Goal: Navigation & Orientation: Understand site structure

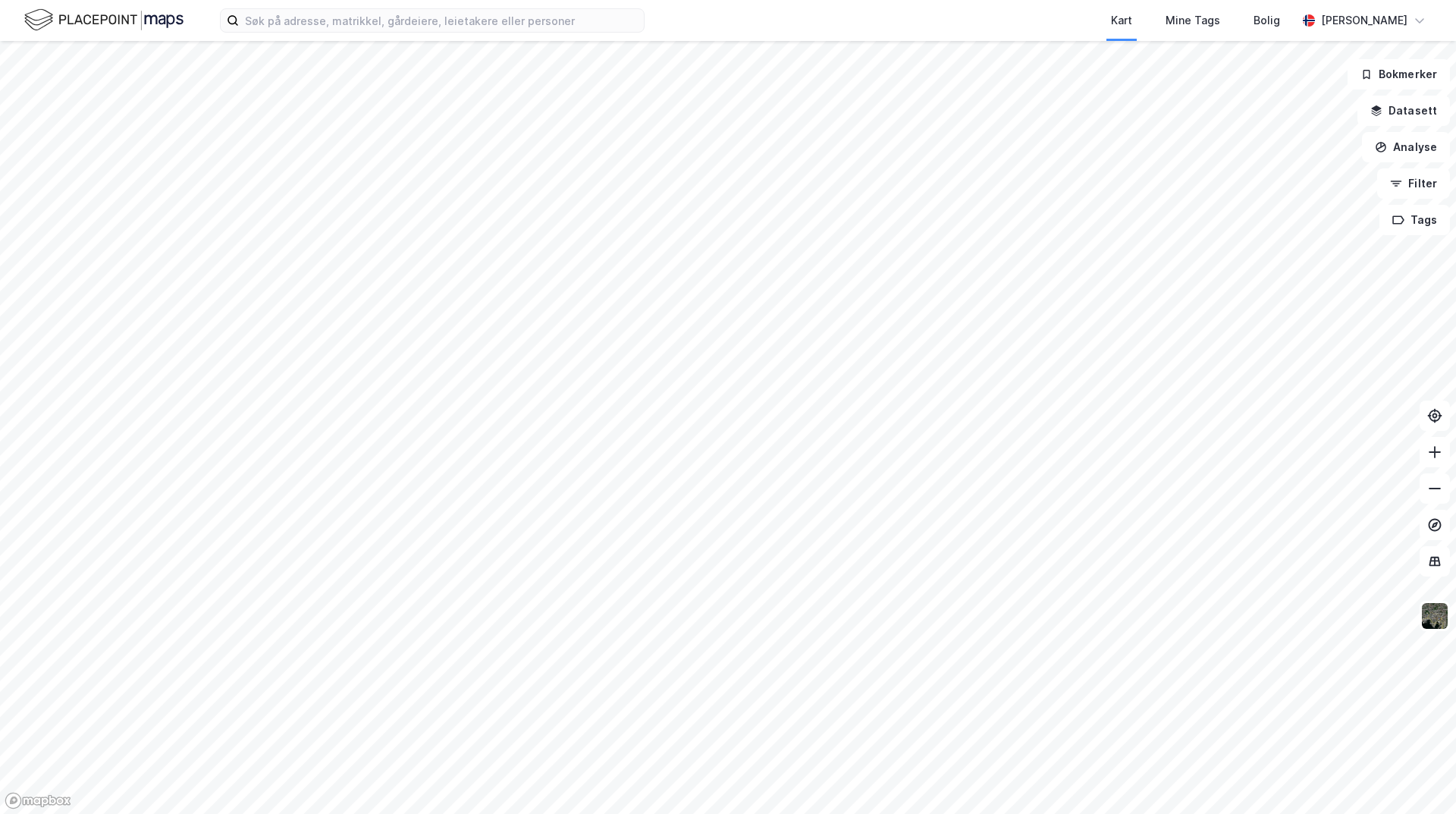
click at [635, 814] on html "Kart Mine Tags Bolig [PERSON_NAME] Bokmerker Datasett Analyse Filter Tags" at bounding box center [728, 407] width 1456 height 814
click at [538, 814] on html "Kart Mine Tags Bolig [PERSON_NAME] Bokmerker Datasett Analyse Filter Tags" at bounding box center [728, 407] width 1456 height 814
click at [576, 814] on html "Kart Mine Tags Bolig [PERSON_NAME] Bokmerker Datasett Analyse Filter Tags" at bounding box center [728, 407] width 1456 height 814
click at [462, 814] on html "Kart Mine Tags Bolig [PERSON_NAME] Bokmerker Datasett Analyse Filter Tags" at bounding box center [728, 407] width 1456 height 814
click at [471, 814] on html "Kart Mine Tags Bolig [PERSON_NAME] Bokmerker Datasett Analyse Filter Tags" at bounding box center [728, 407] width 1456 height 814
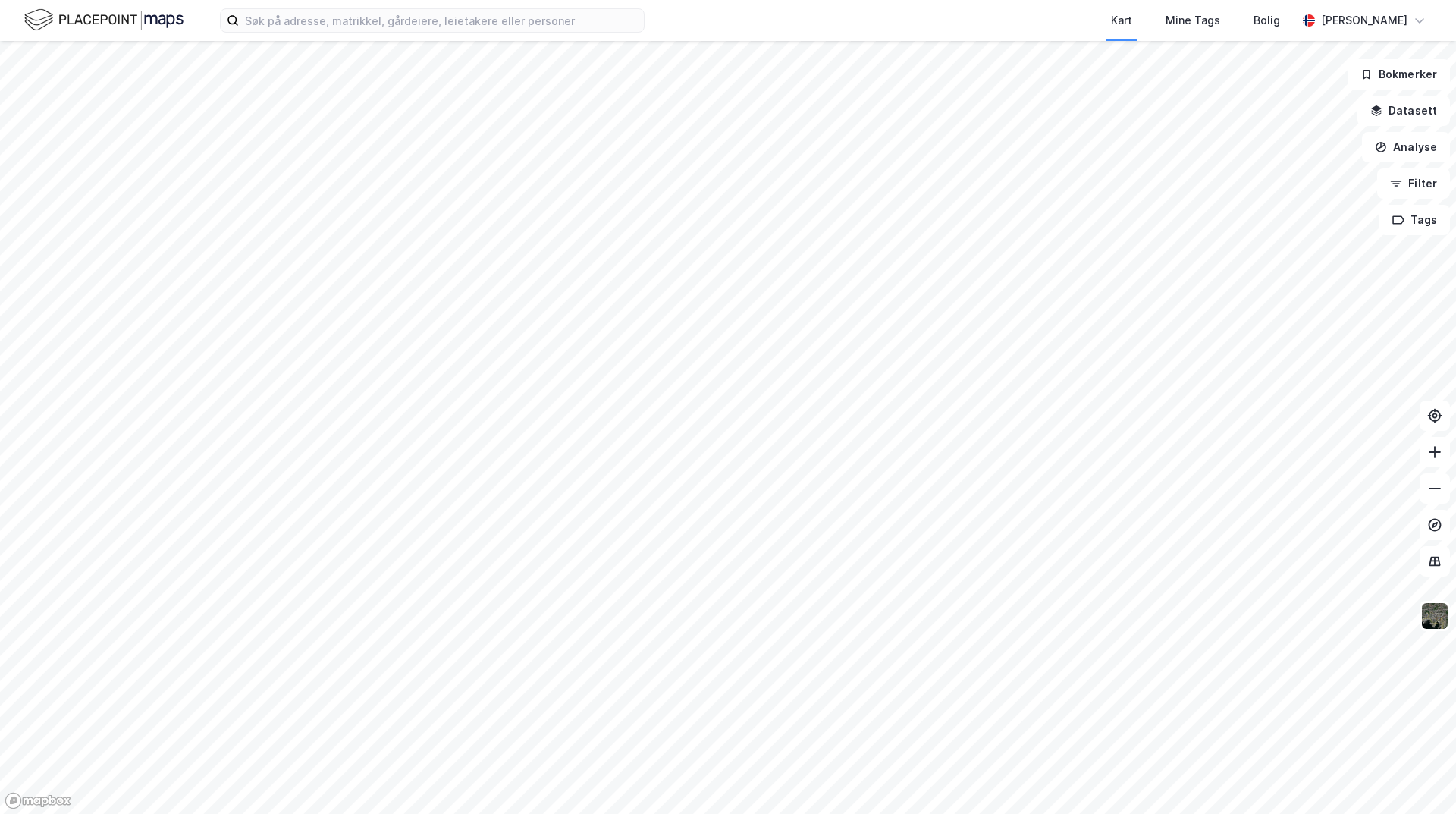
click at [0, 537] on html "Kart Mine Tags Bolig [PERSON_NAME] Bokmerker Datasett Analyse Filter Tags" at bounding box center [728, 407] width 1456 height 814
click at [305, 17] on div "Kart Mine Tags Bolig [PERSON_NAME] Bokmerker Datasett Analyse Filter Tags" at bounding box center [728, 407] width 1456 height 814
click at [348, 2] on div "Kart Mine Tags Bolig [PERSON_NAME] Bokmerker Datasett Analyse Filter Tags" at bounding box center [728, 407] width 1456 height 814
